Goal: Book appointment/travel/reservation

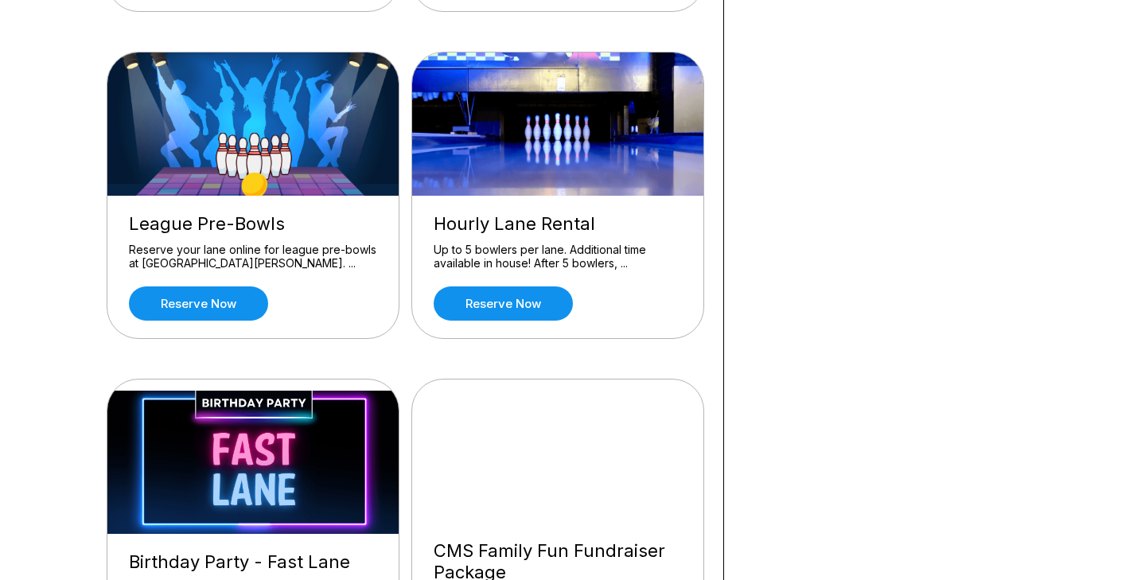
scroll to position [753, 0]
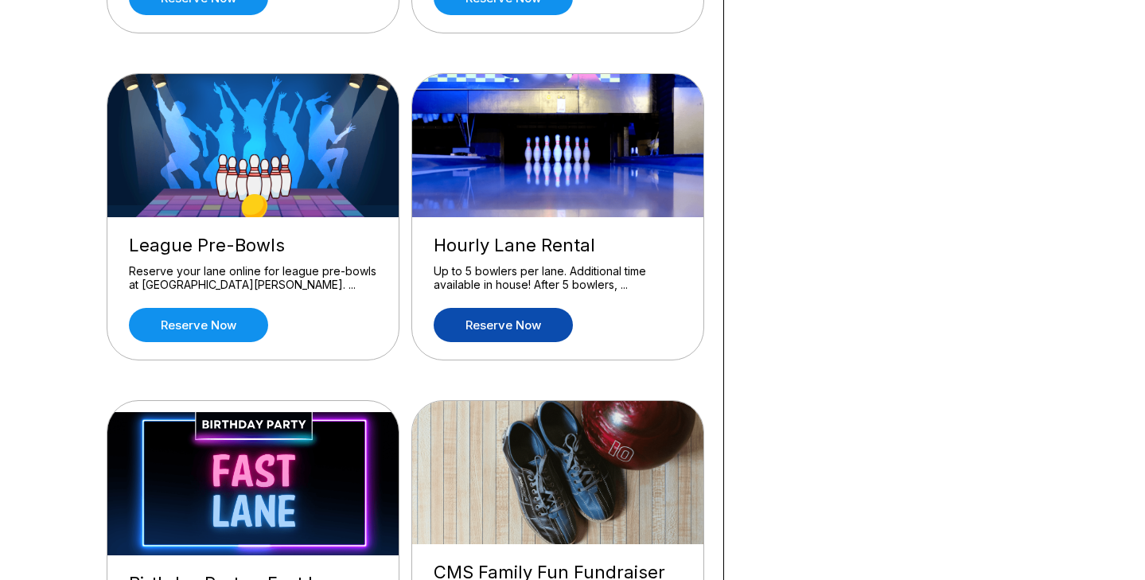
click at [496, 323] on link "Reserve now" at bounding box center [503, 325] width 139 height 34
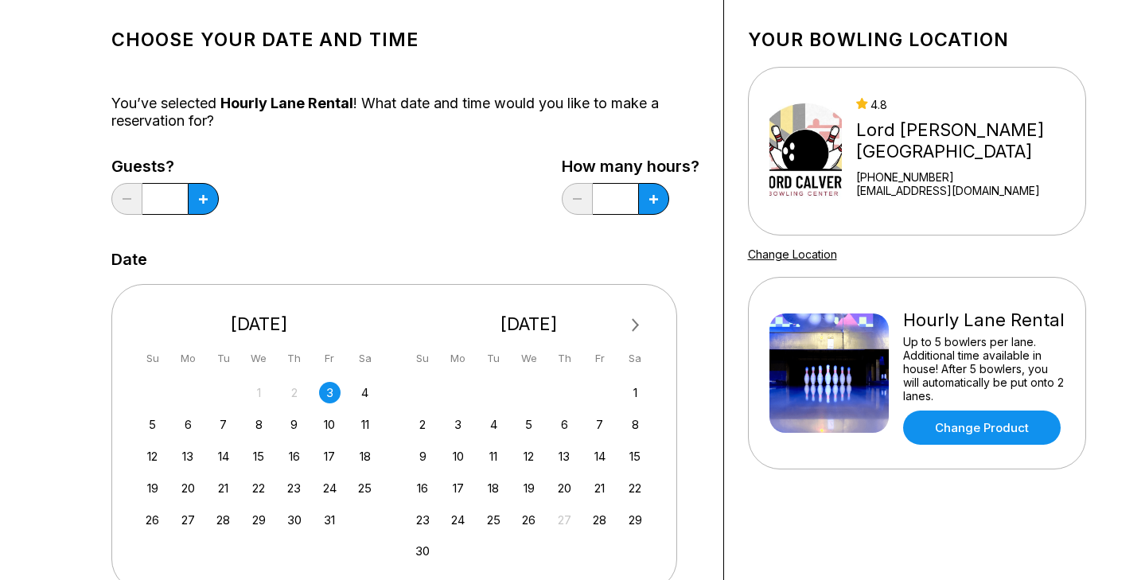
scroll to position [151, 0]
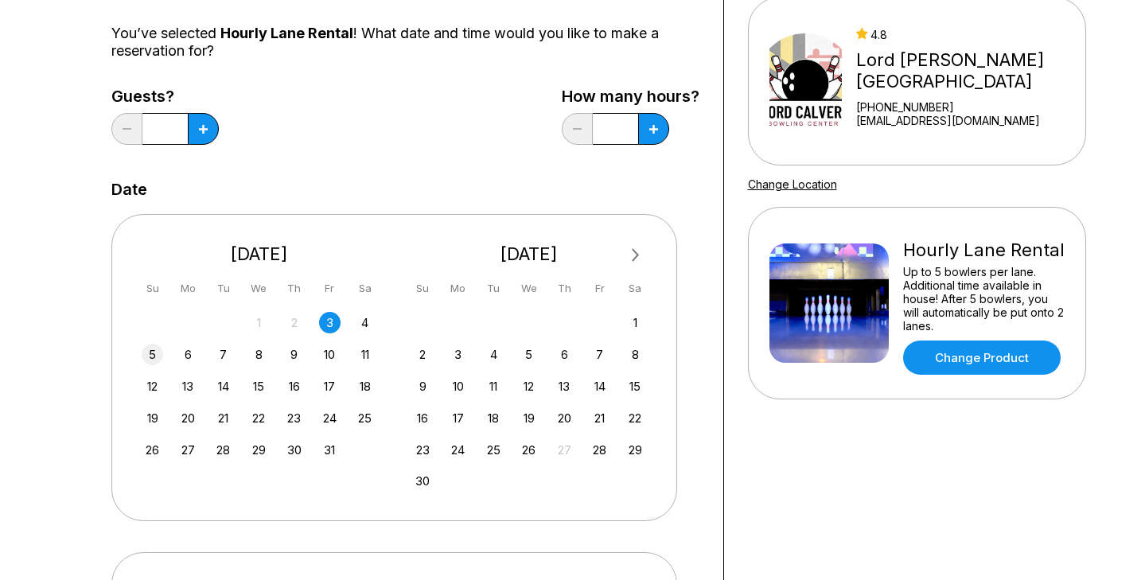
click at [150, 353] on div "5" at bounding box center [152, 354] width 21 height 21
click at [646, 134] on button at bounding box center [653, 129] width 31 height 32
type input "*"
click at [205, 128] on icon at bounding box center [203, 129] width 9 height 9
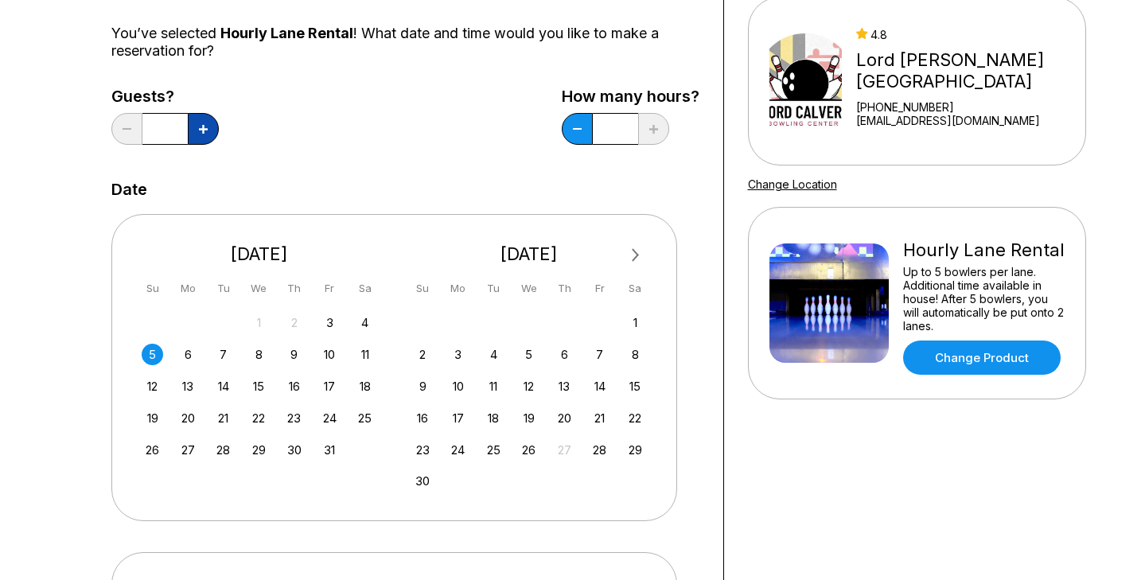
click at [205, 128] on icon at bounding box center [203, 129] width 9 height 9
type input "*"
click at [323, 170] on div "Choose your Date and time You’ve selected Hourly Lane Rental ! What date and ti…" at bounding box center [405, 392] width 588 height 890
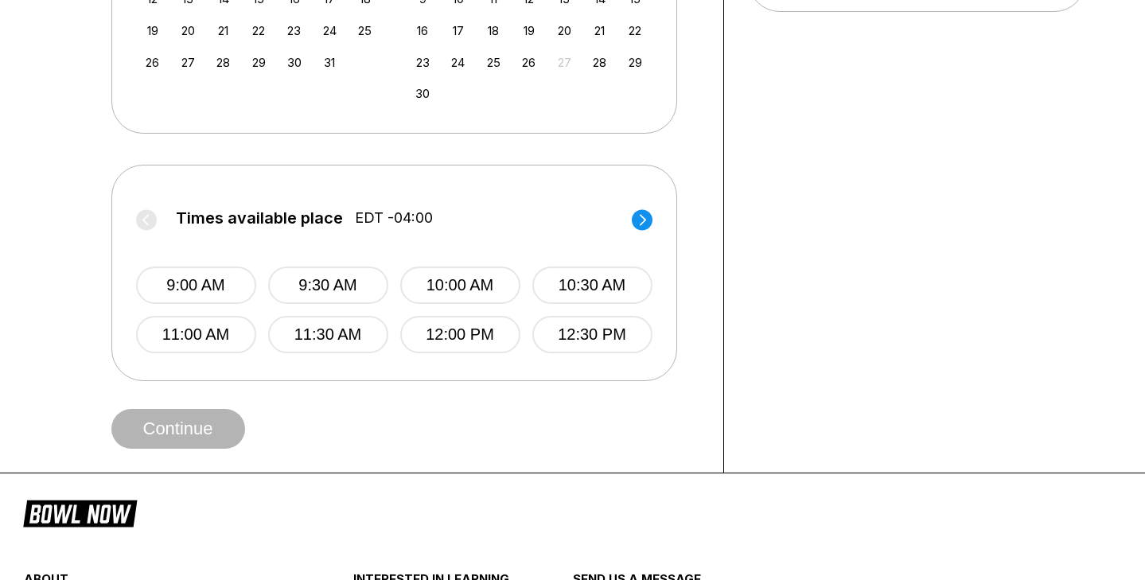
scroll to position [544, 0]
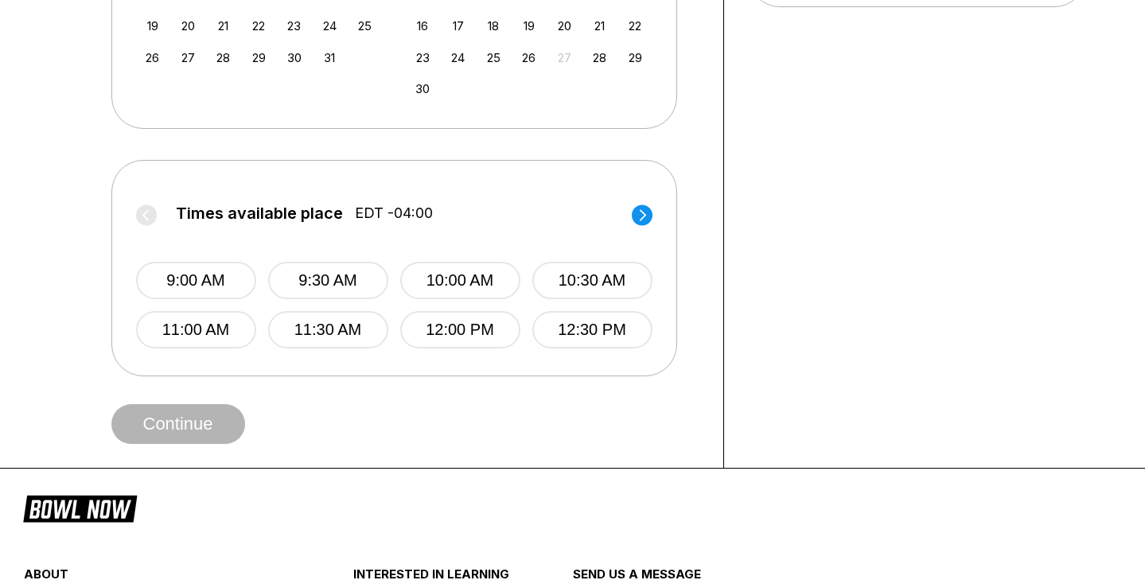
click at [648, 208] on circle at bounding box center [642, 215] width 21 height 21
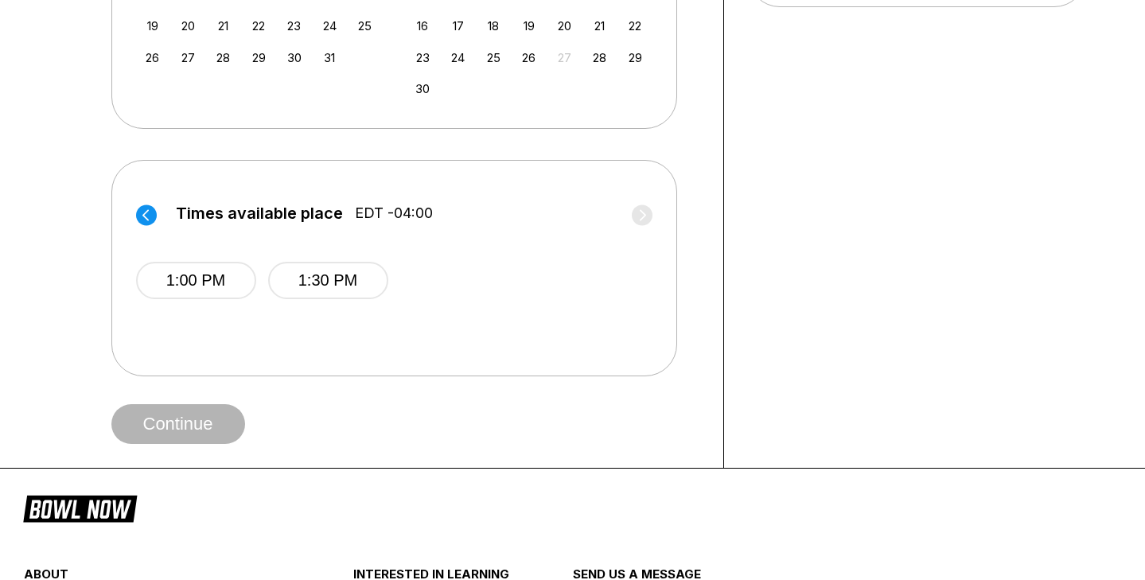
click at [149, 211] on circle at bounding box center [146, 215] width 21 height 21
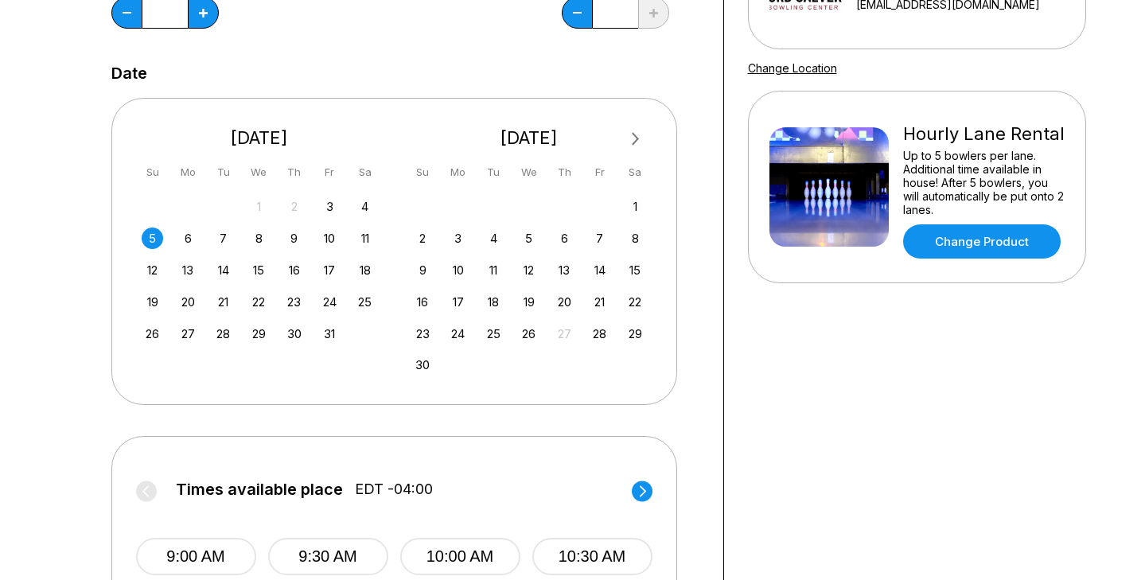
scroll to position [264, 0]
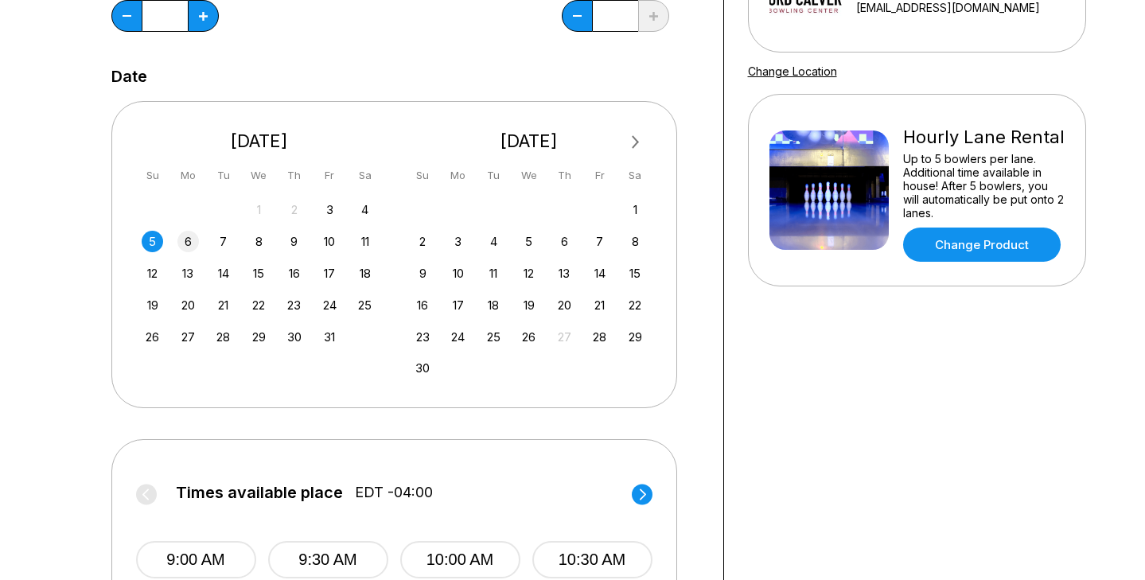
click at [185, 234] on div "6" at bounding box center [187, 241] width 21 height 21
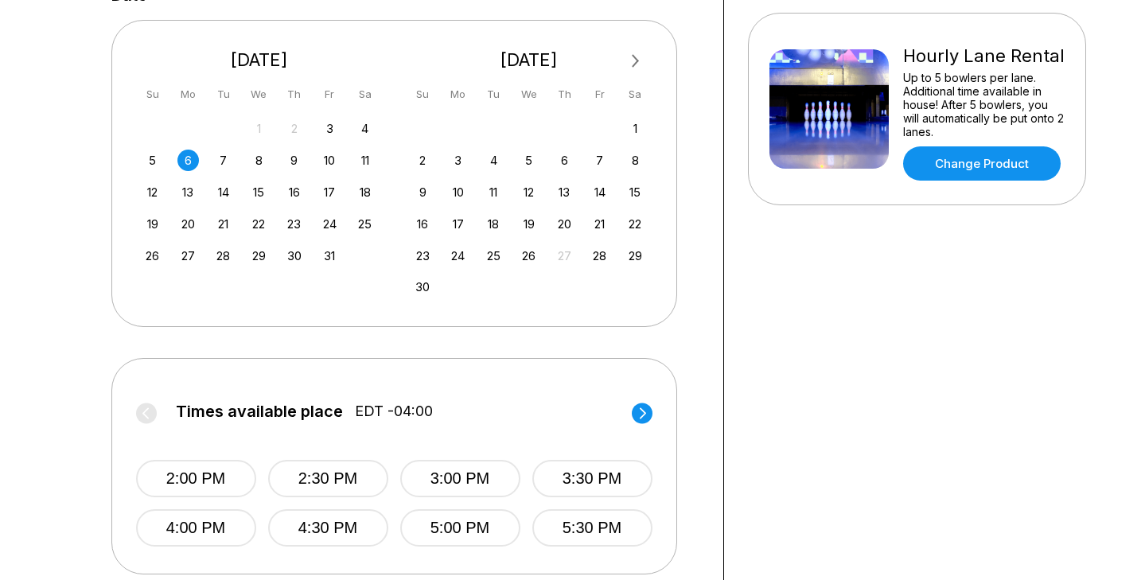
scroll to position [341, 0]
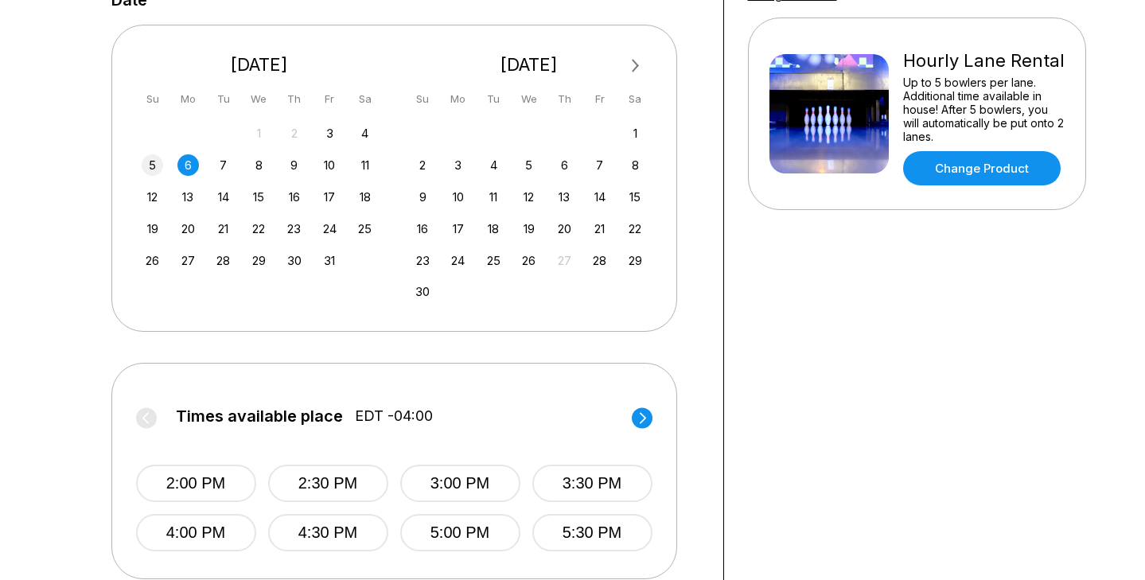
click at [152, 167] on div "5" at bounding box center [152, 164] width 21 height 21
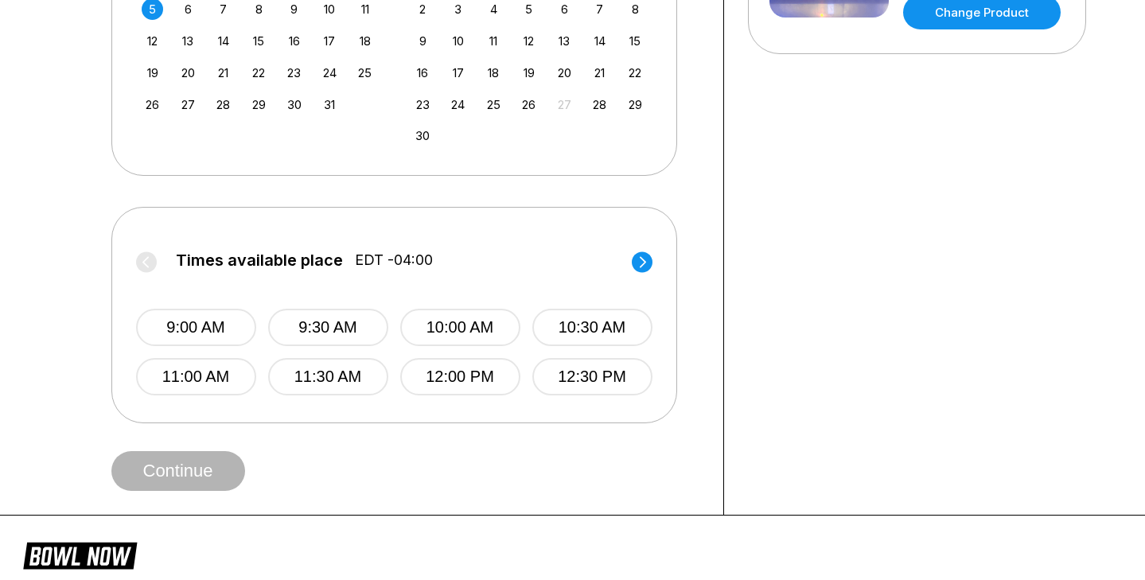
scroll to position [507, 0]
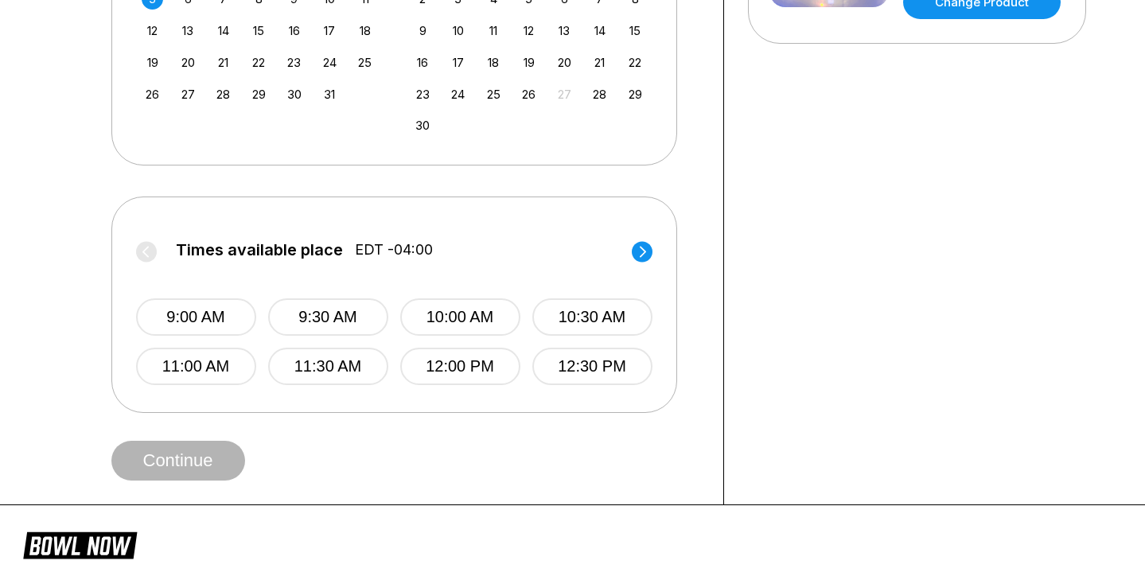
click at [637, 253] on circle at bounding box center [642, 251] width 21 height 21
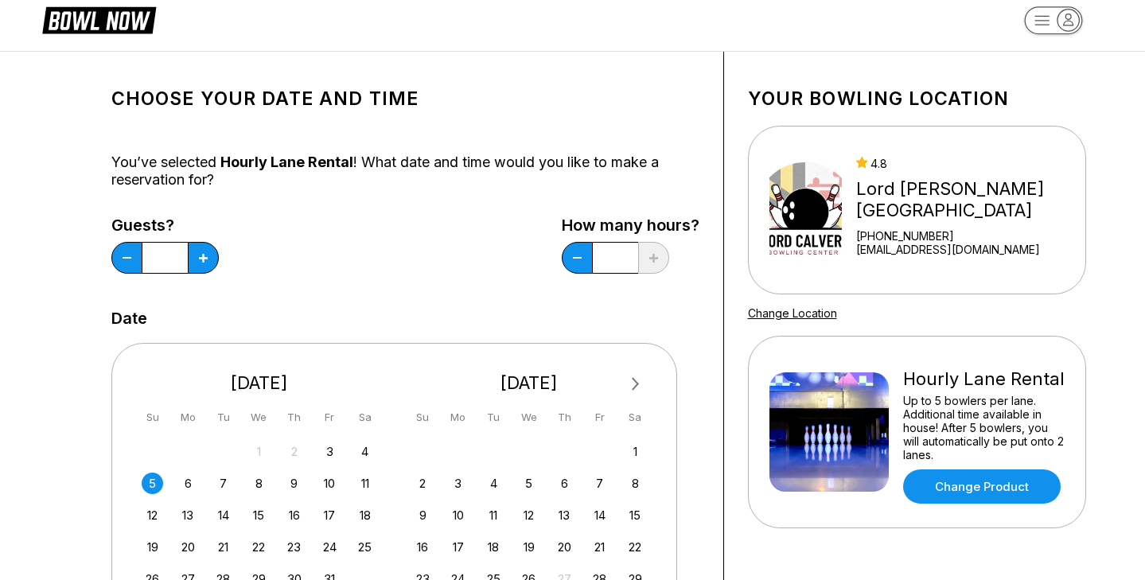
scroll to position [0, 0]
